Goal: Task Accomplishment & Management: Use online tool/utility

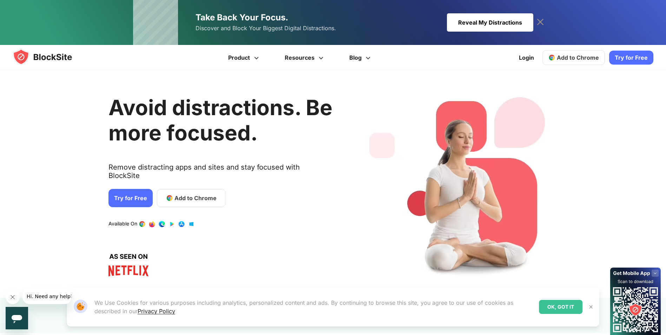
click at [158, 221] on link "1 / 4" at bounding box center [161, 224] width 7 height 7
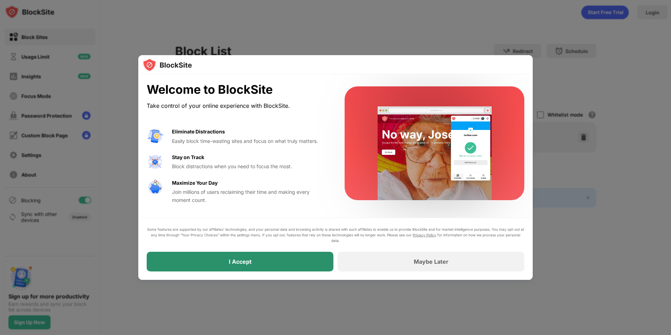
click at [256, 261] on div "I Accept" at bounding box center [240, 262] width 187 height 20
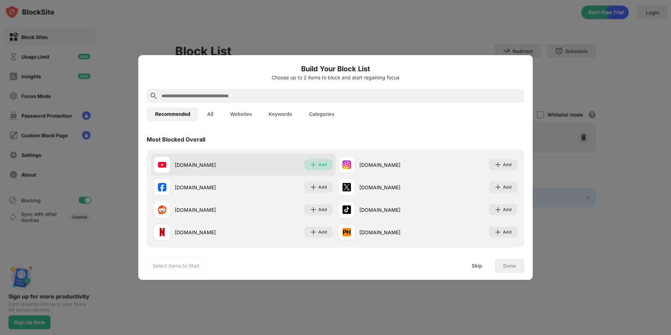
click at [318, 167] on div "Add" at bounding box center [322, 164] width 9 height 7
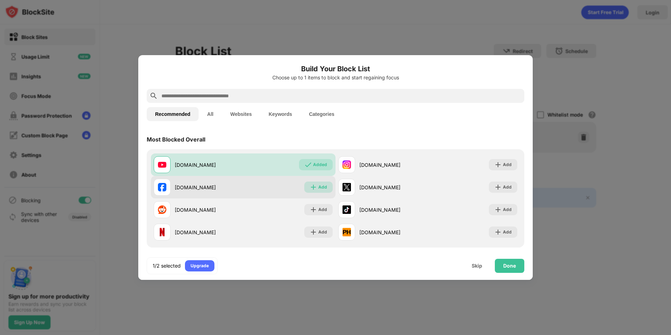
click at [314, 189] on img at bounding box center [313, 187] width 7 height 7
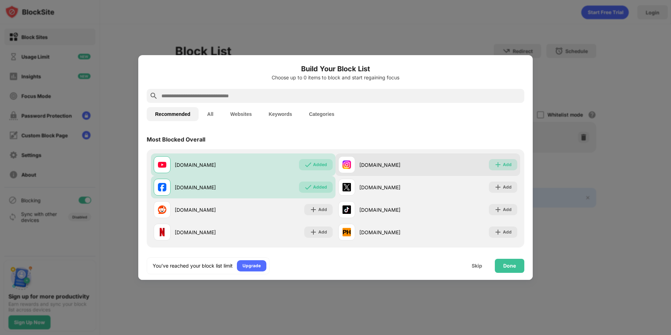
click at [511, 168] on div "Add" at bounding box center [503, 164] width 28 height 11
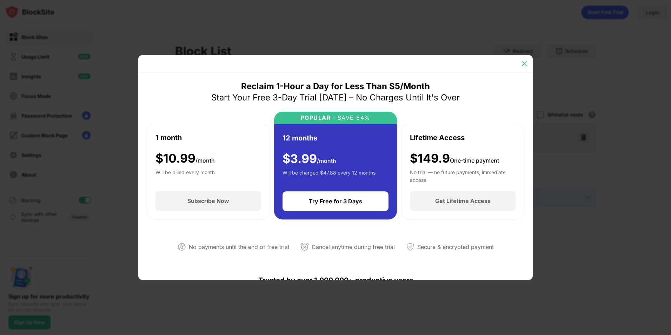
click at [525, 64] on img at bounding box center [524, 63] width 7 height 7
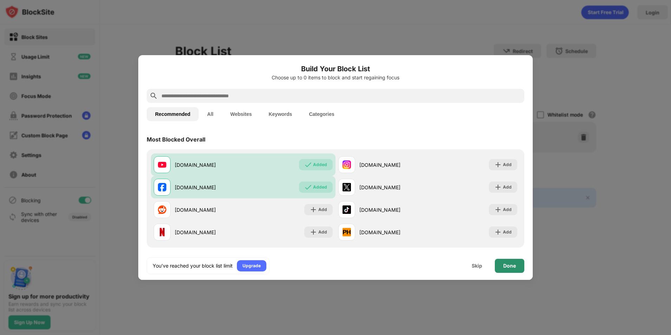
click at [508, 269] on div "Done" at bounding box center [509, 266] width 29 height 14
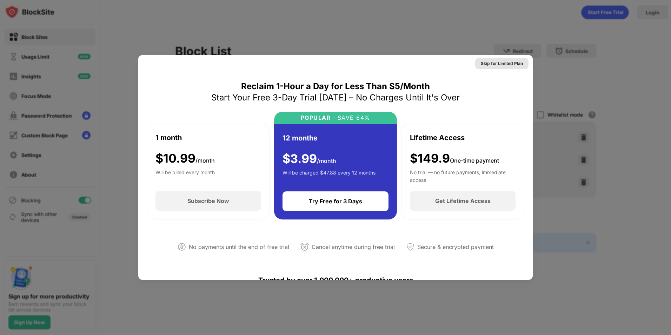
click at [485, 66] on div "Skip for Limited Plan" at bounding box center [502, 63] width 42 height 7
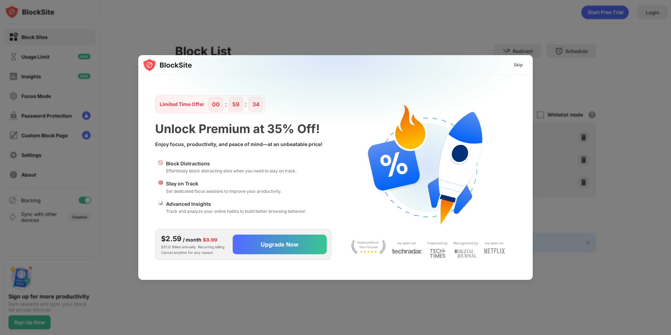
click at [254, 66] on img at bounding box center [340, 124] width 395 height 139
click at [512, 66] on div "Skip" at bounding box center [518, 64] width 20 height 11
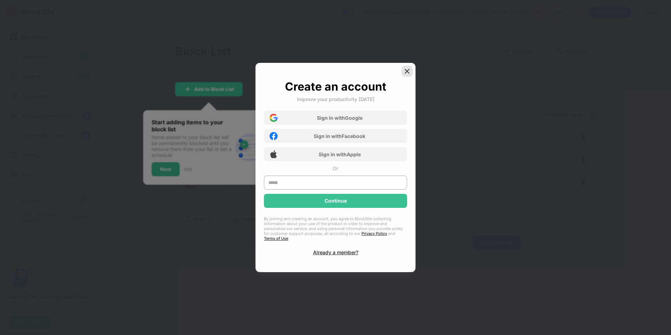
click at [408, 74] on img at bounding box center [407, 71] width 7 height 7
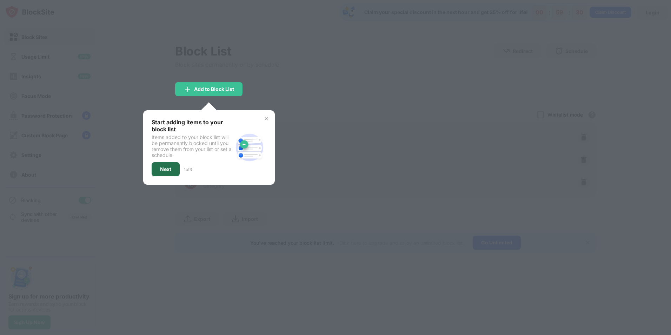
click at [164, 167] on div "Next" at bounding box center [165, 169] width 11 height 6
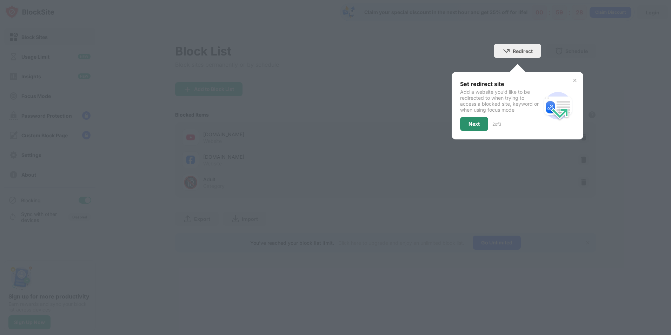
click at [480, 126] on div "Next" at bounding box center [474, 124] width 28 height 14
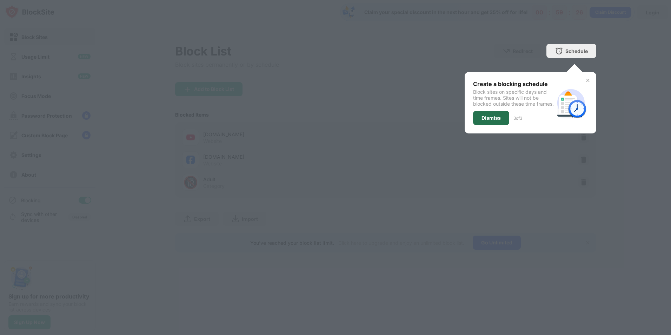
click at [491, 125] on div "Dismiss" at bounding box center [491, 118] width 36 height 14
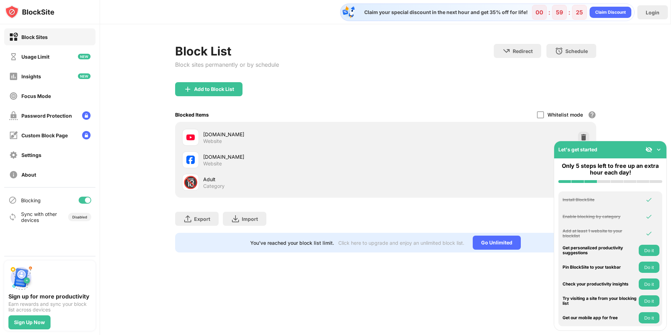
click at [396, 158] on div "[DOMAIN_NAME] Website" at bounding box center [385, 160] width 413 height 22
click at [660, 149] on img at bounding box center [659, 149] width 7 height 7
